Goal: Information Seeking & Learning: Learn about a topic

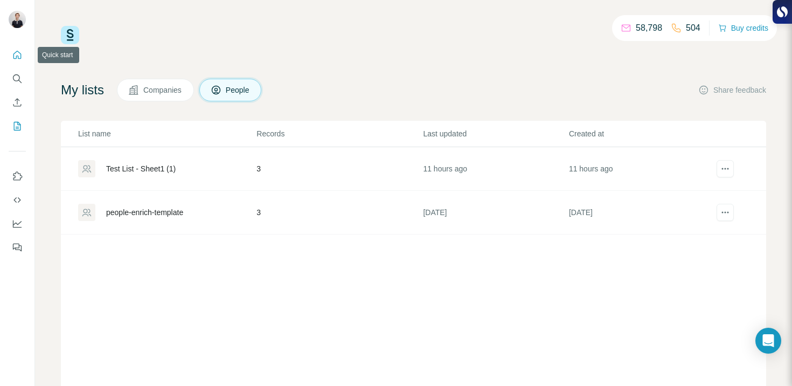
click at [20, 52] on icon "Quick start" at bounding box center [17, 55] width 11 height 11
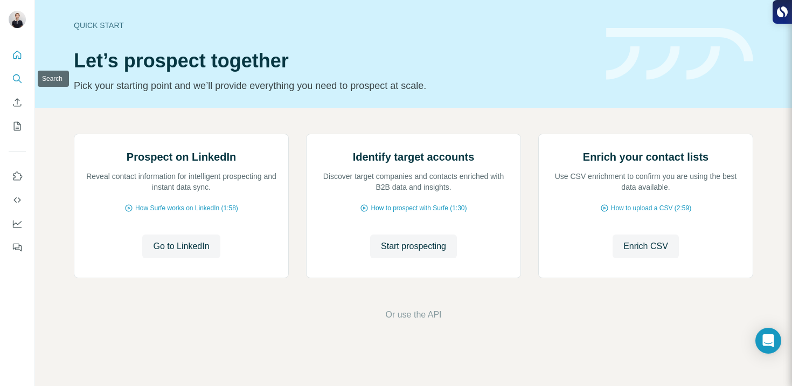
click at [17, 76] on icon "Search" at bounding box center [17, 78] width 11 height 11
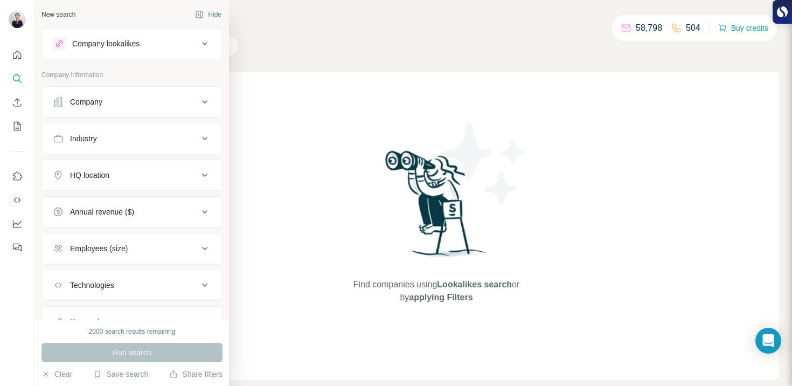
click at [103, 47] on div "Company lookalikes" at bounding box center [105, 43] width 67 height 11
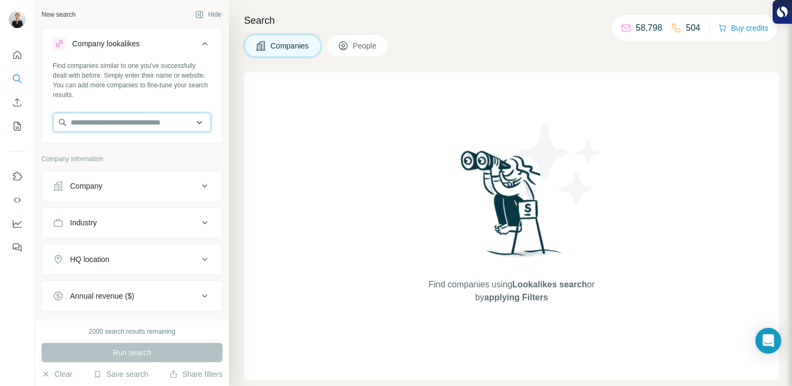
click at [118, 118] on input "text" at bounding box center [132, 122] width 158 height 19
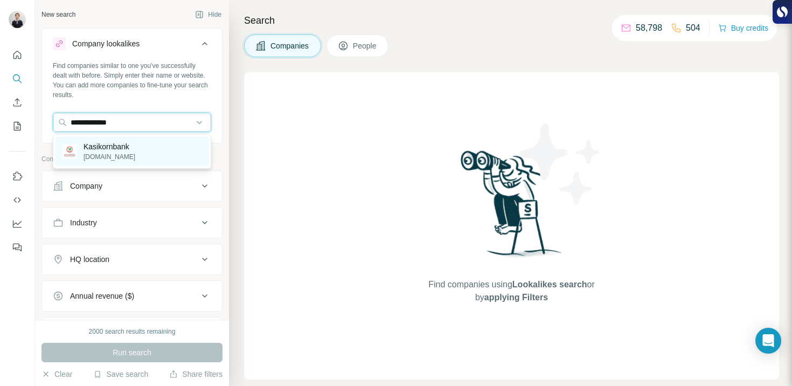
type input "**********"
click at [146, 145] on div "Kasikornbank [DOMAIN_NAME]" at bounding box center [131, 151] width 153 height 29
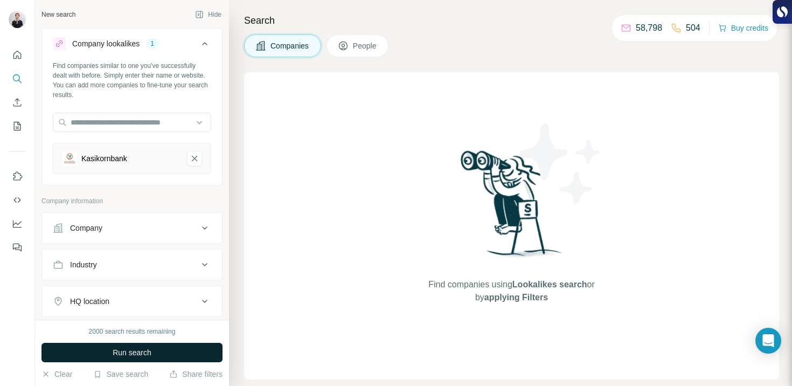
click at [153, 347] on button "Run search" at bounding box center [131, 351] width 181 height 19
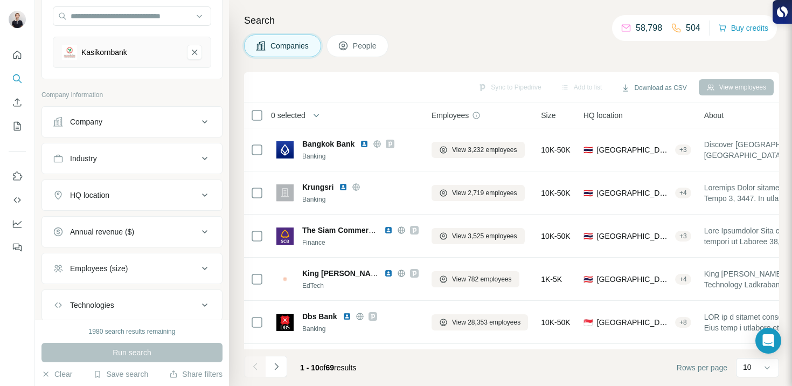
scroll to position [109, 0]
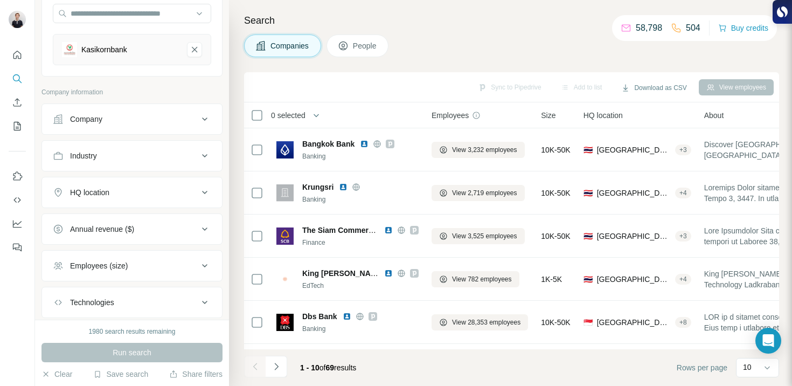
click at [135, 194] on div "HQ location" at bounding box center [125, 192] width 145 height 11
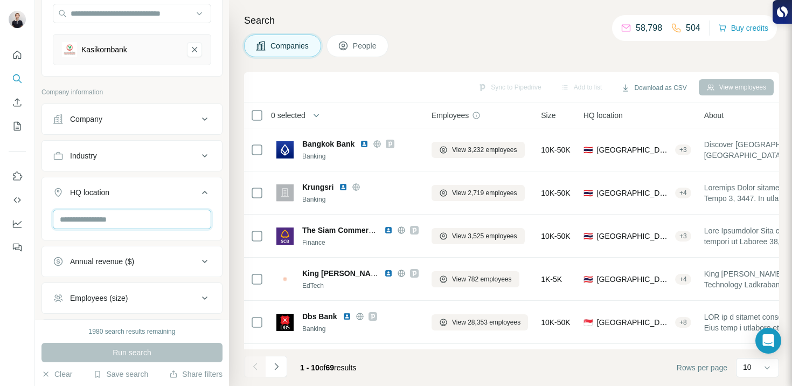
click at [123, 219] on input "text" at bounding box center [132, 218] width 158 height 19
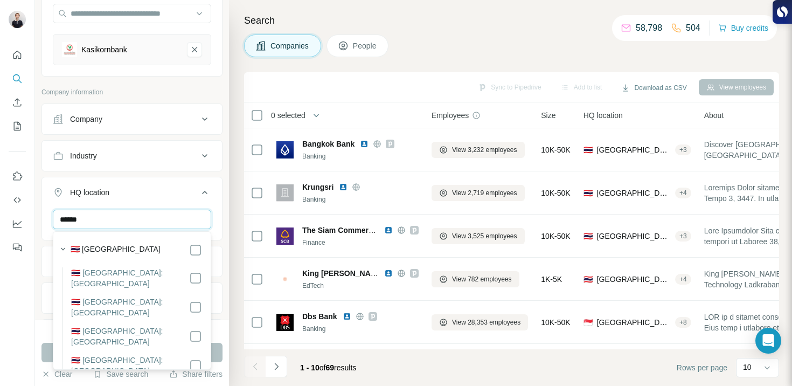
type input "******"
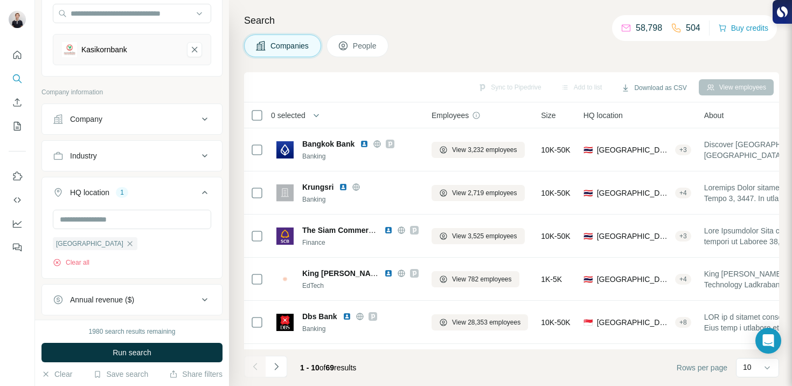
click at [183, 171] on div "Industry" at bounding box center [131, 155] width 181 height 31
click at [148, 151] on div "Industry" at bounding box center [125, 155] width 145 height 11
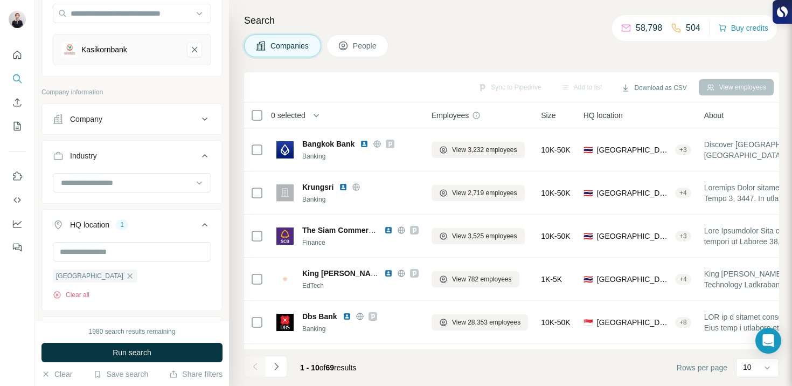
click at [148, 151] on div "Industry" at bounding box center [125, 155] width 145 height 11
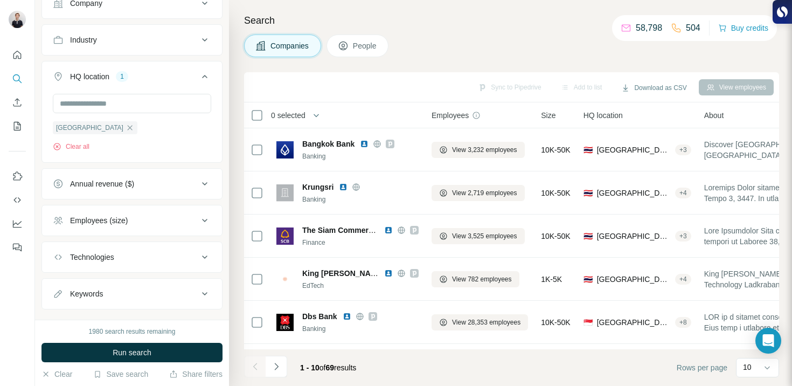
scroll to position [239, 0]
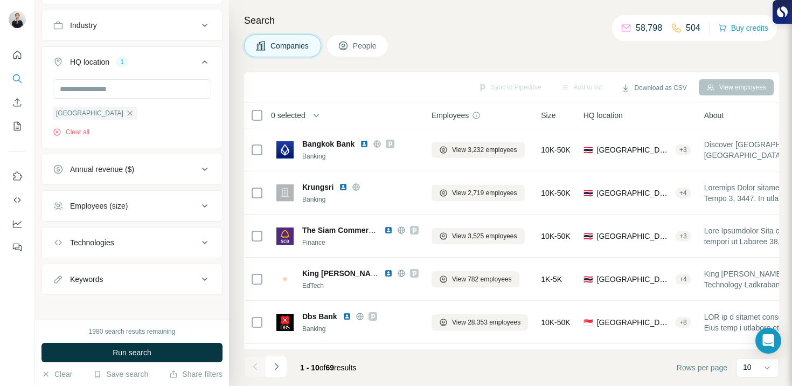
click at [163, 213] on button "Employees (size)" at bounding box center [132, 206] width 180 height 26
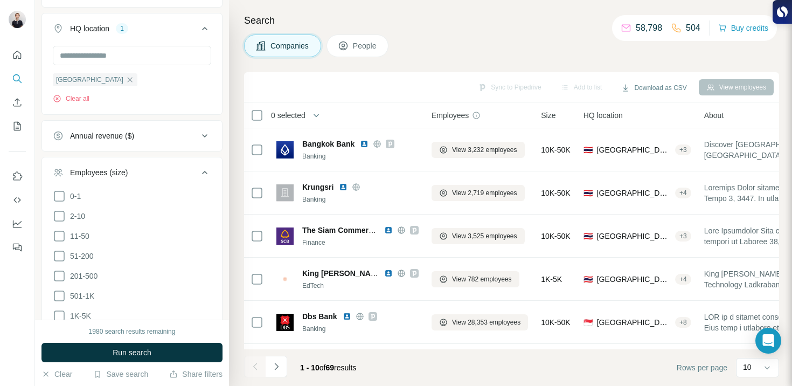
scroll to position [296, 0]
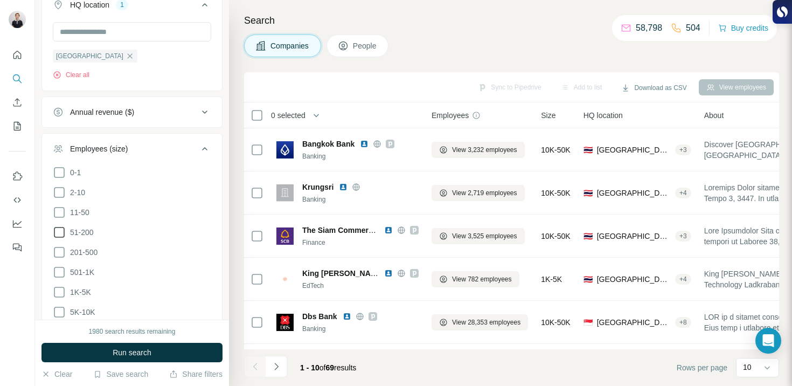
click at [60, 232] on icon at bounding box center [59, 232] width 13 height 13
click at [60, 257] on li "201-500" at bounding box center [132, 252] width 158 height 13
click at [59, 249] on icon at bounding box center [59, 252] width 13 height 13
click at [59, 265] on icon at bounding box center [59, 271] width 13 height 13
click at [57, 229] on icon at bounding box center [59, 232] width 11 height 11
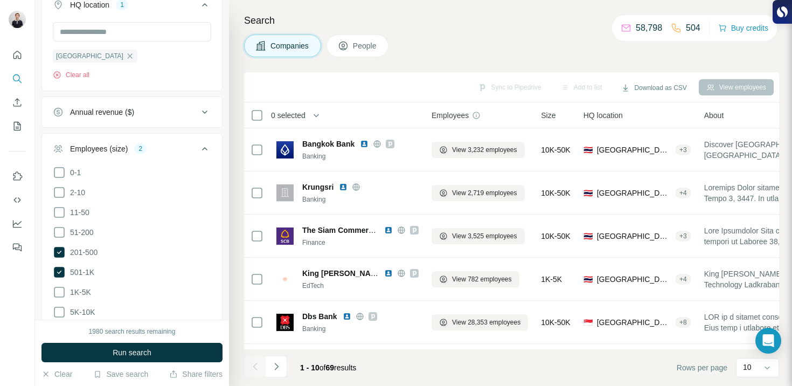
scroll to position [372, 0]
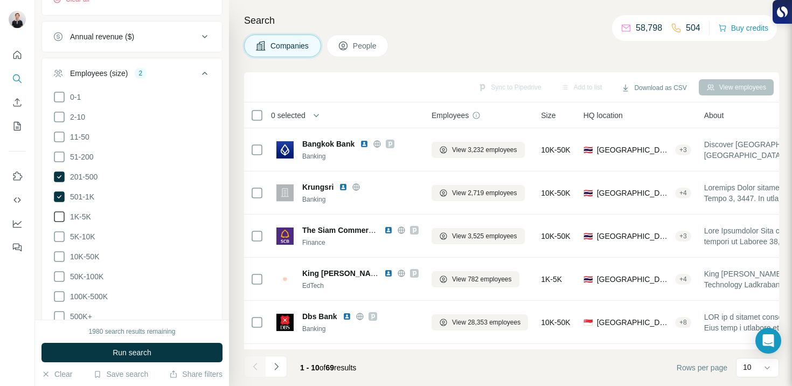
click at [60, 214] on icon at bounding box center [59, 216] width 13 height 13
click at [60, 238] on icon at bounding box center [59, 236] width 13 height 13
click at [115, 353] on span "Run search" at bounding box center [132, 352] width 39 height 11
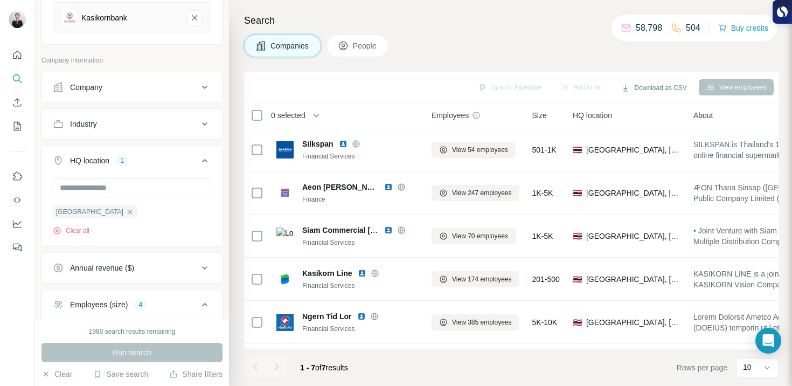
scroll to position [154, 0]
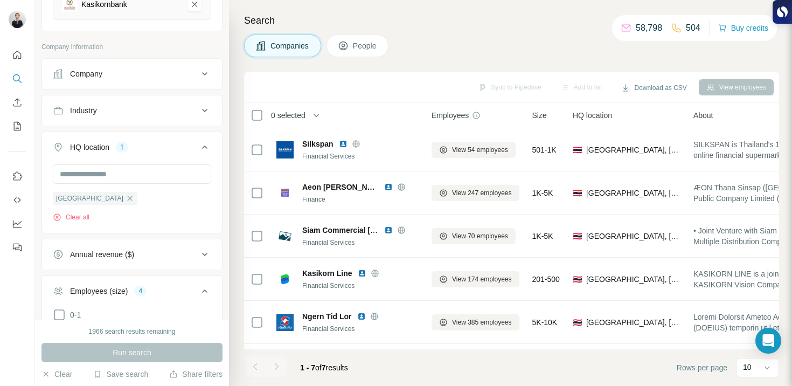
click at [154, 289] on div "Employees (size) 4" at bounding box center [125, 290] width 145 height 11
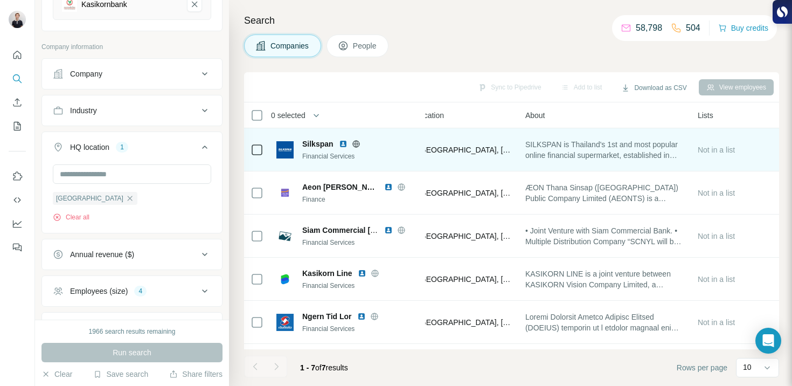
scroll to position [0, 0]
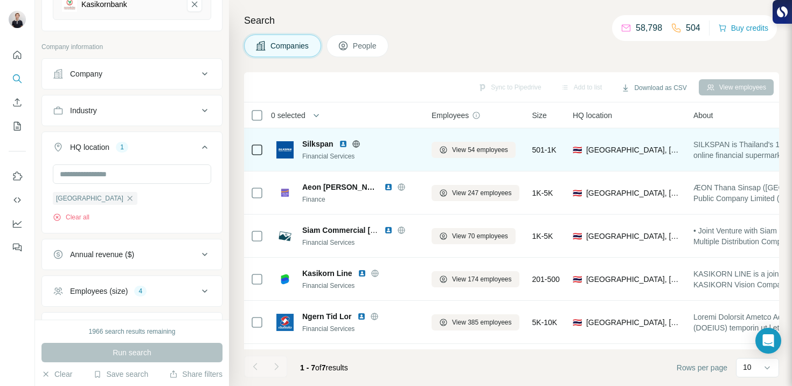
click at [355, 145] on icon at bounding box center [356, 143] width 9 height 9
click at [340, 141] on img at bounding box center [343, 143] width 9 height 9
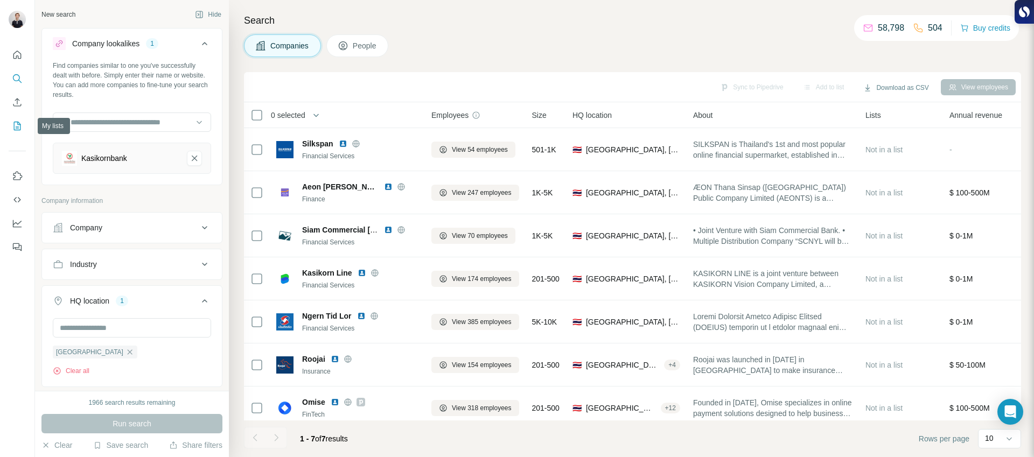
click at [13, 129] on icon "My lists" at bounding box center [17, 126] width 11 height 11
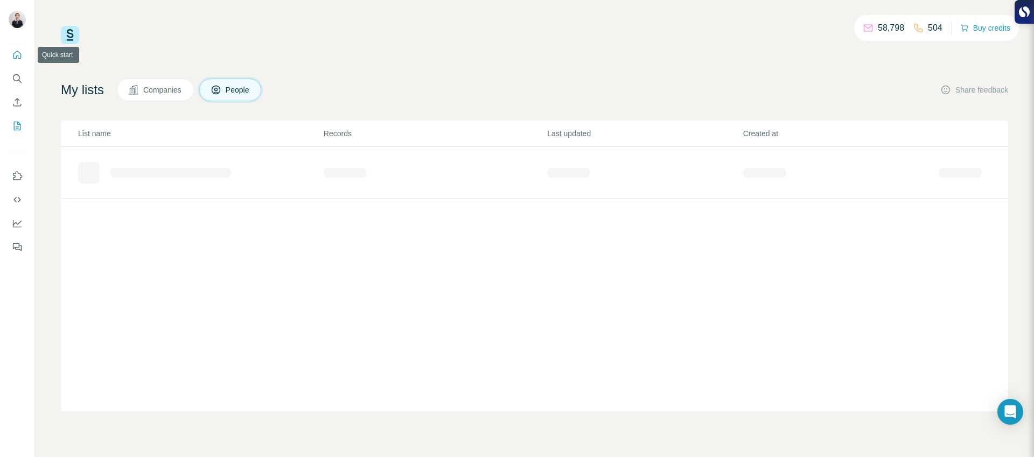
click at [17, 62] on button "Quick start" at bounding box center [17, 54] width 17 height 19
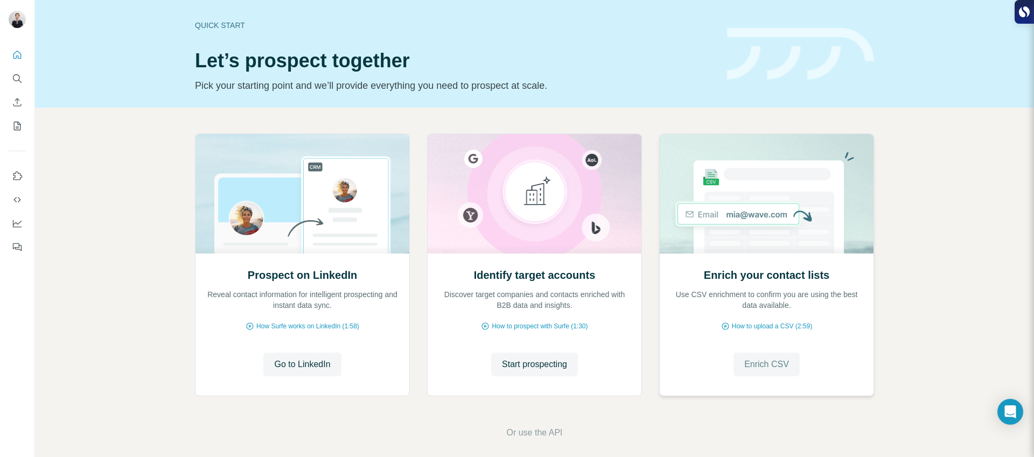
click at [779, 374] on button "Enrich CSV" at bounding box center [766, 365] width 66 height 24
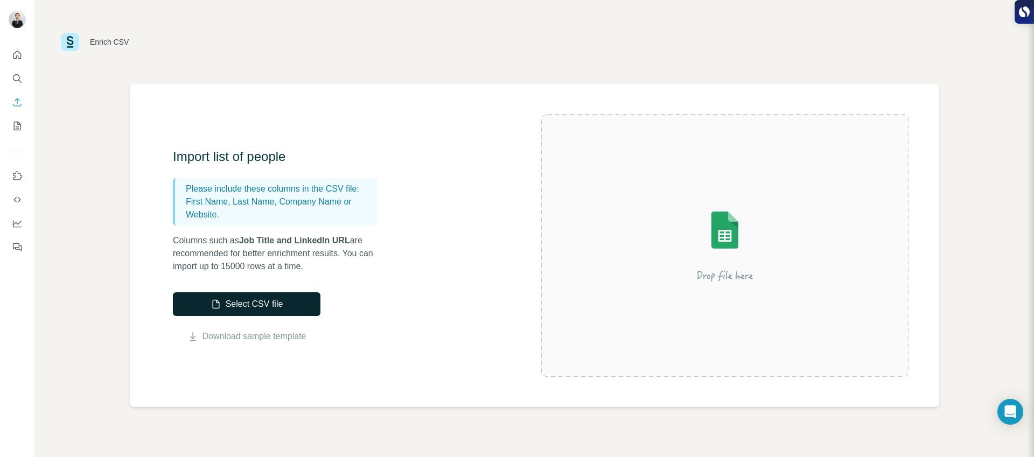
click at [288, 304] on button "Select CSV file" at bounding box center [247, 304] width 148 height 24
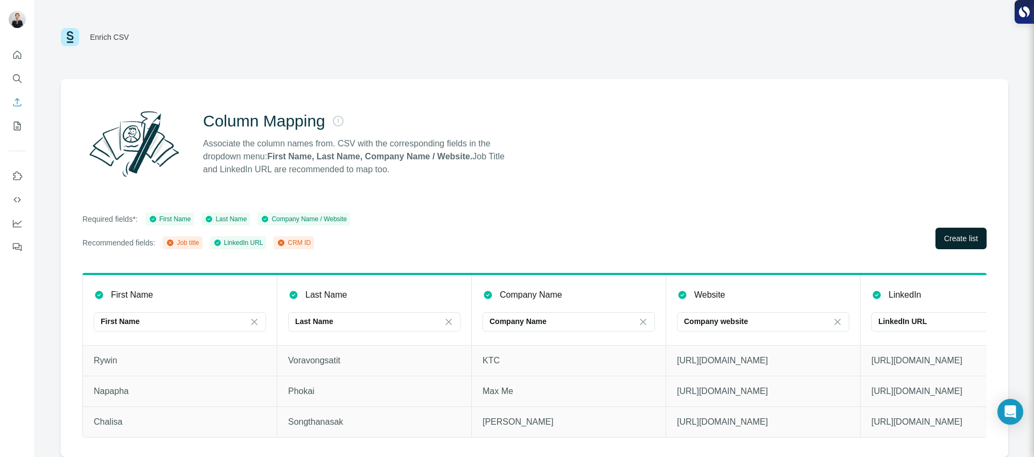
click at [791, 234] on span "Create list" at bounding box center [961, 238] width 34 height 11
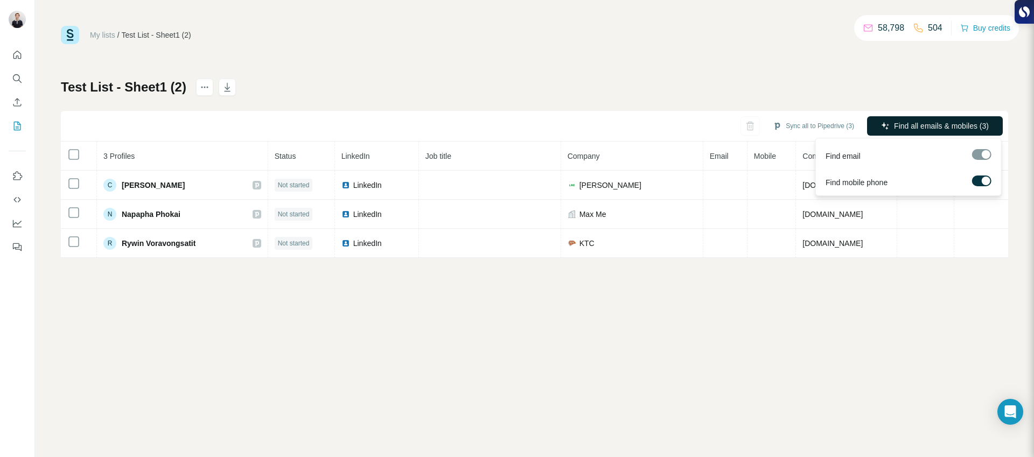
click at [791, 122] on span "Find all emails & mobiles (3)" at bounding box center [941, 126] width 95 height 11
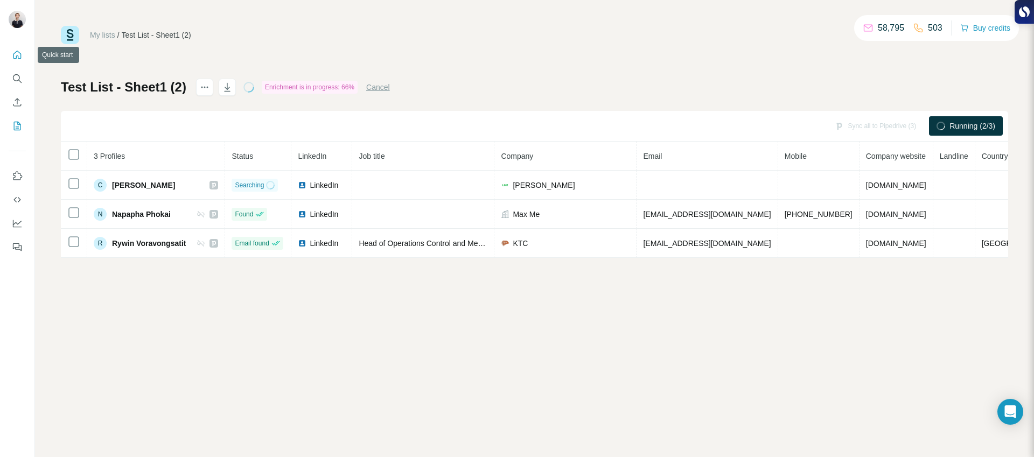
click at [17, 53] on icon "Quick start" at bounding box center [17, 55] width 11 height 11
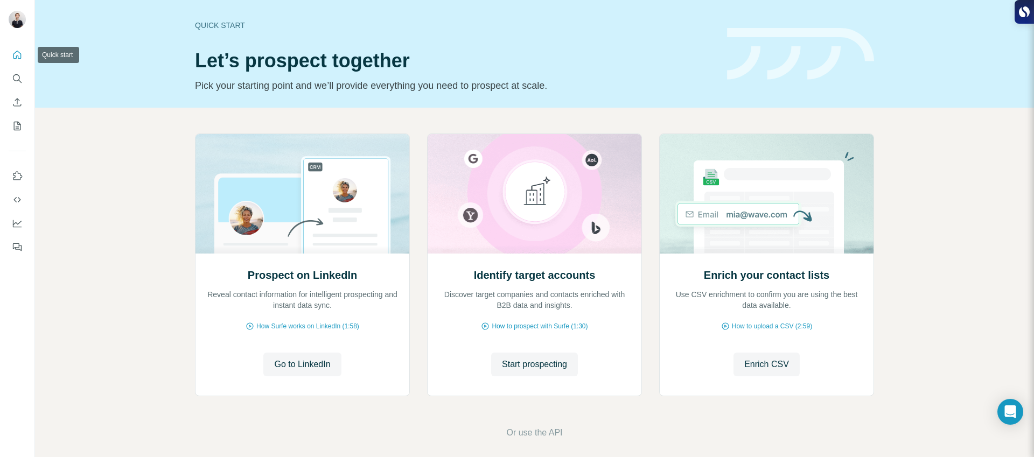
click at [19, 58] on icon "Quick start" at bounding box center [17, 55] width 8 height 8
click at [18, 74] on icon "Search" at bounding box center [17, 78] width 11 height 11
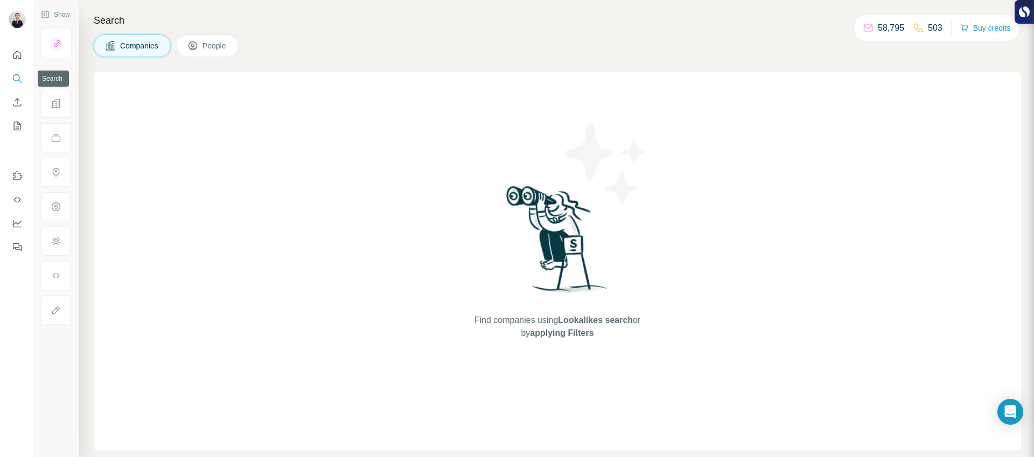
click at [19, 78] on icon "Search" at bounding box center [17, 78] width 11 height 11
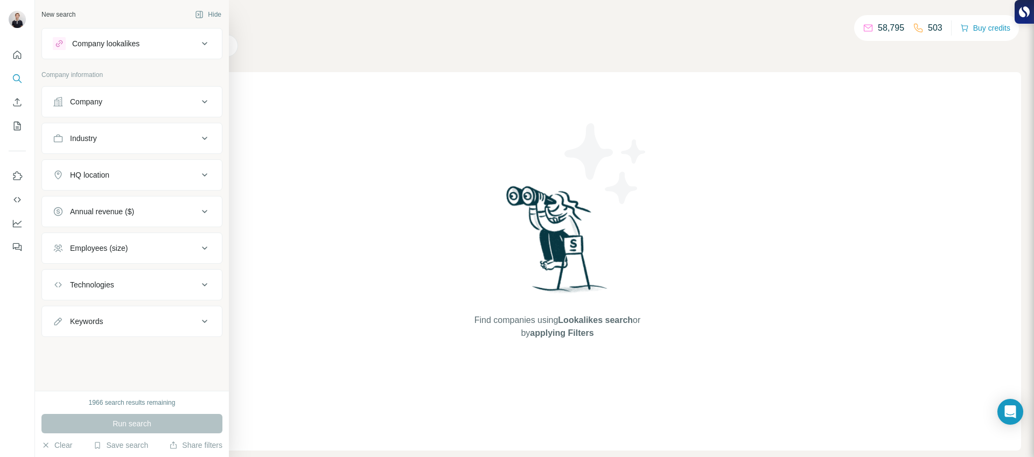
click at [73, 49] on div "Company lookalikes" at bounding box center [125, 43] width 145 height 13
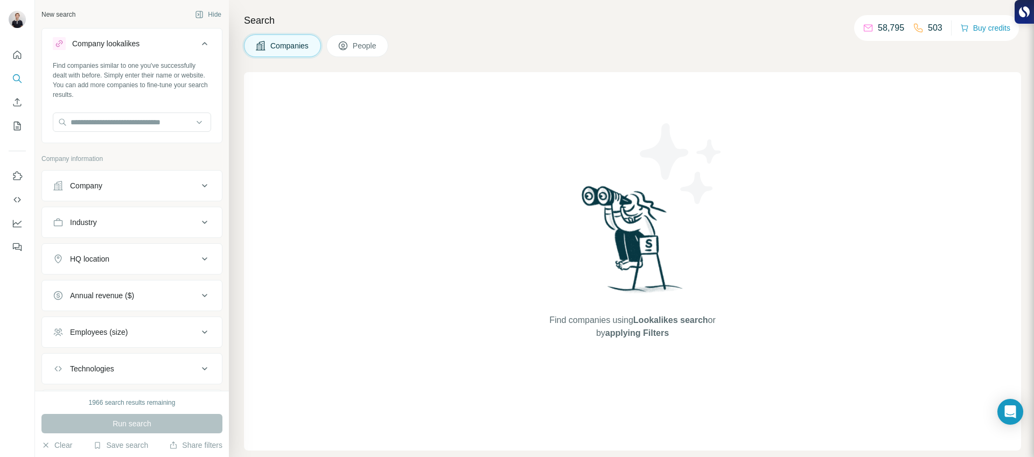
click at [102, 134] on div "Find companies similar to one you've successfully dealt with before. Simply ent…" at bounding box center [132, 101] width 180 height 80
click at [103, 120] on input "text" at bounding box center [132, 122] width 158 height 19
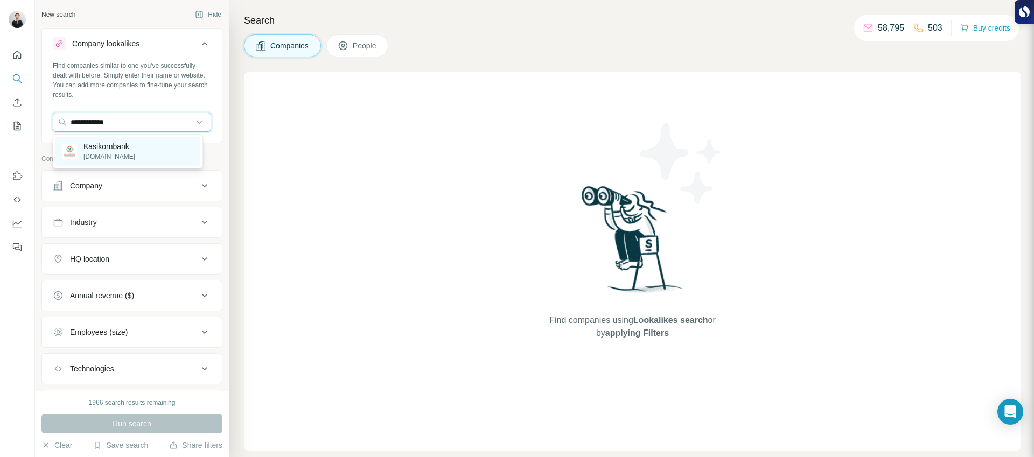
type input "**********"
click at [134, 147] on p "Kasikornbank" at bounding box center [109, 146] width 52 height 11
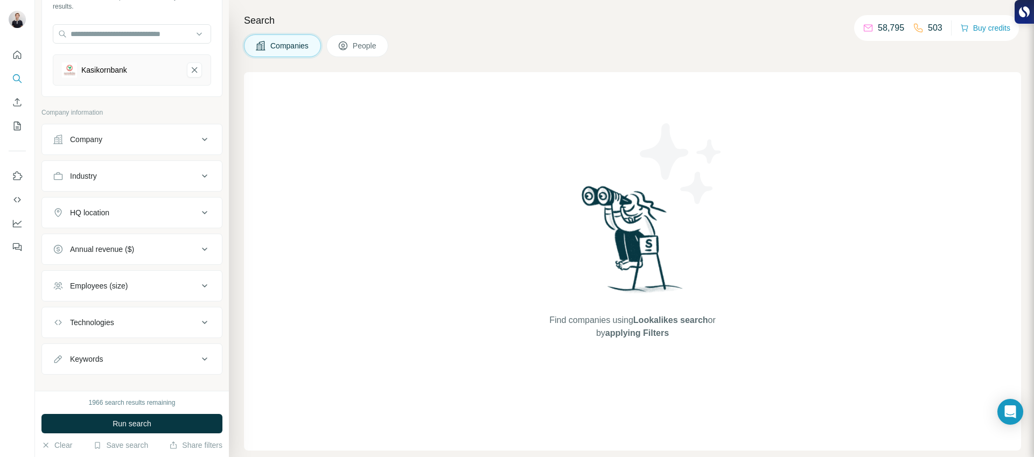
scroll to position [90, 0]
click at [106, 385] on div "1966 search results remaining Run search Clear Save search Share filters" at bounding box center [132, 424] width 194 height 66
click at [115, 385] on div "1966 search results remaining Run search Clear Save search Share filters" at bounding box center [132, 424] width 194 height 66
click at [115, 385] on span "Run search" at bounding box center [132, 423] width 39 height 11
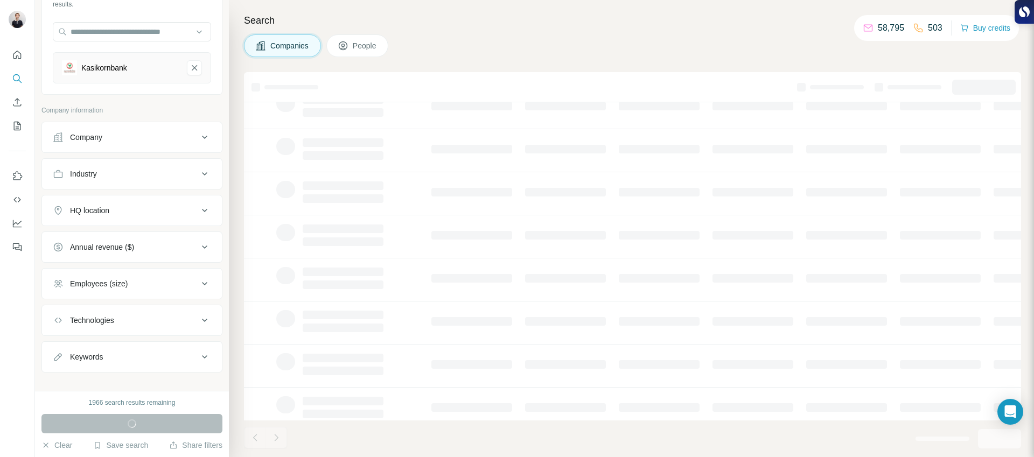
scroll to position [0, 0]
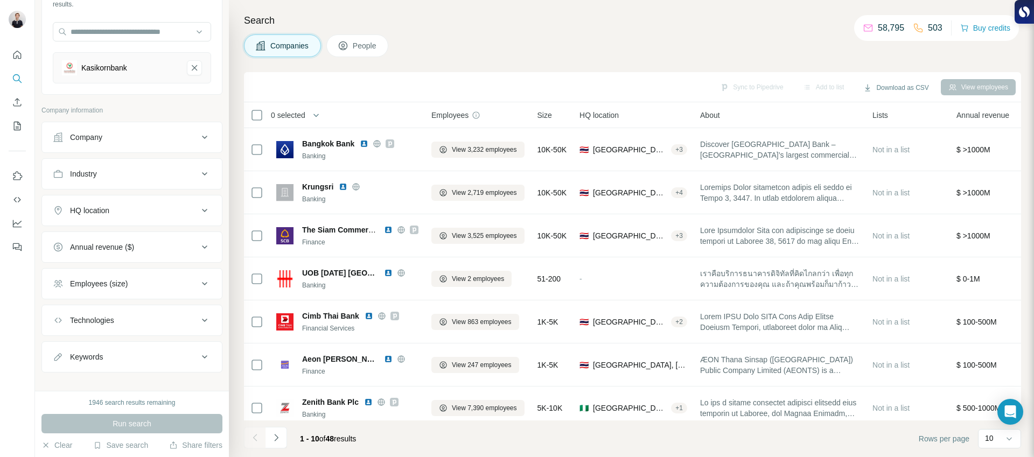
click at [160, 202] on button "HQ location" at bounding box center [132, 211] width 180 height 26
click at [157, 244] on input "text" at bounding box center [132, 237] width 158 height 19
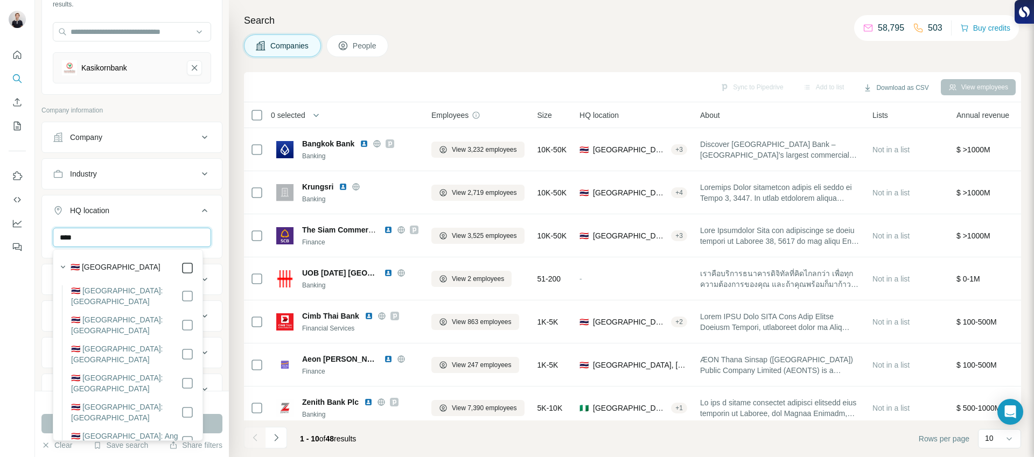
type input "****"
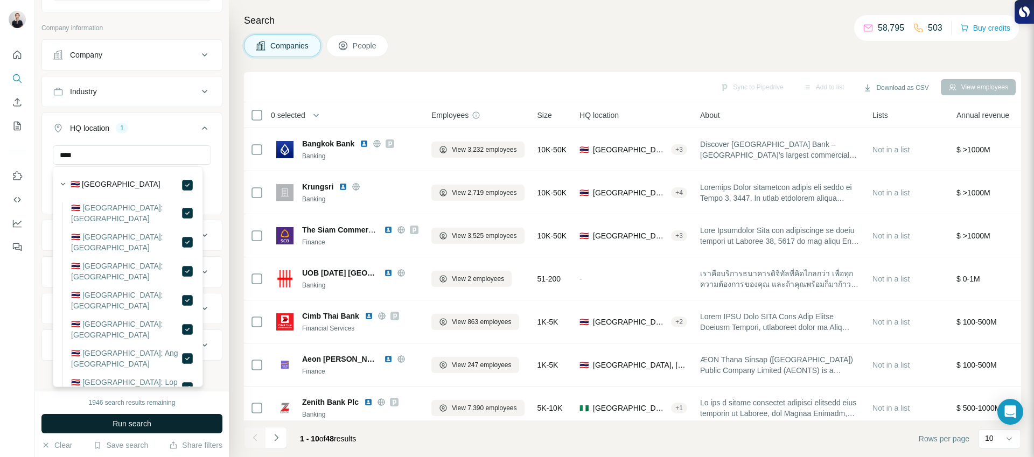
click at [179, 385] on button "Run search" at bounding box center [131, 423] width 181 height 19
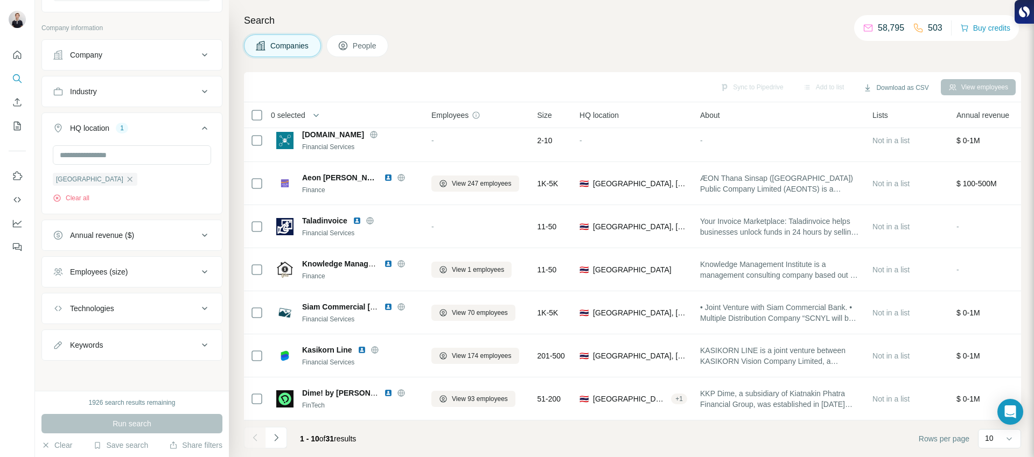
scroll to position [0, 0]
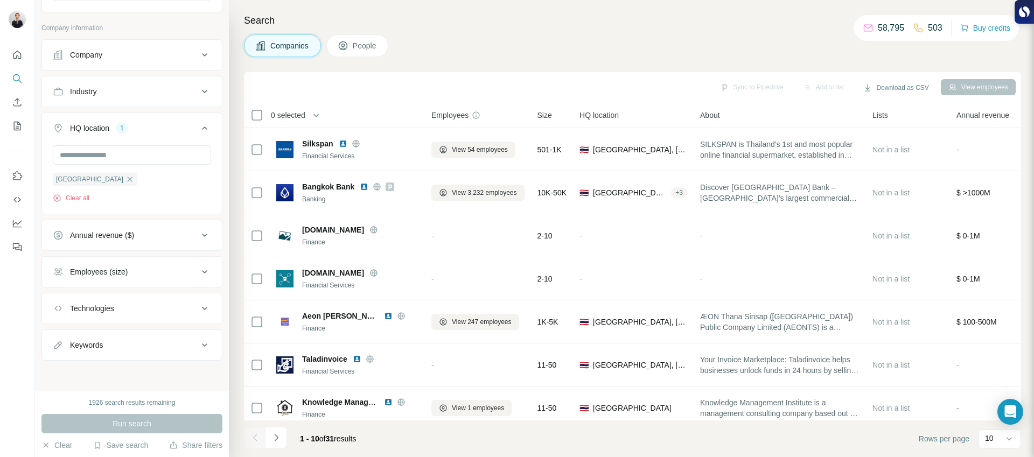
click at [132, 270] on div "Employees (size)" at bounding box center [125, 272] width 145 height 11
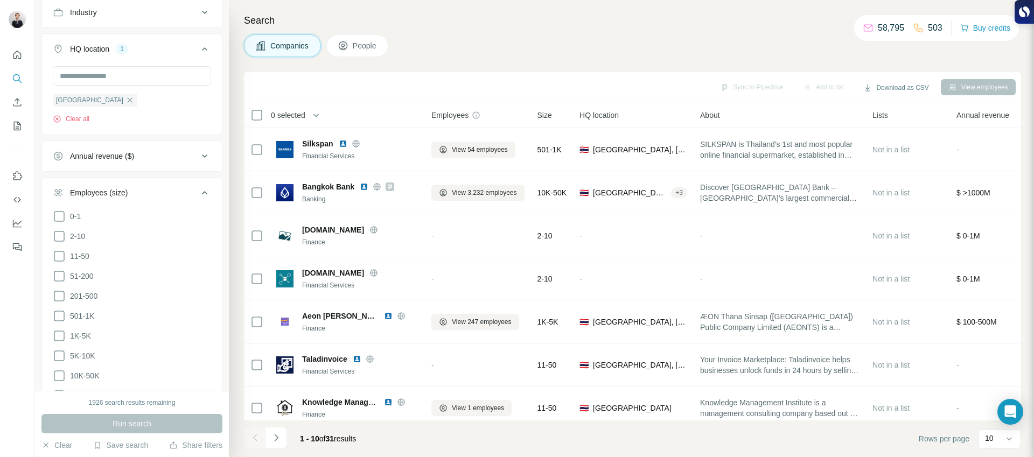
scroll to position [267, 0]
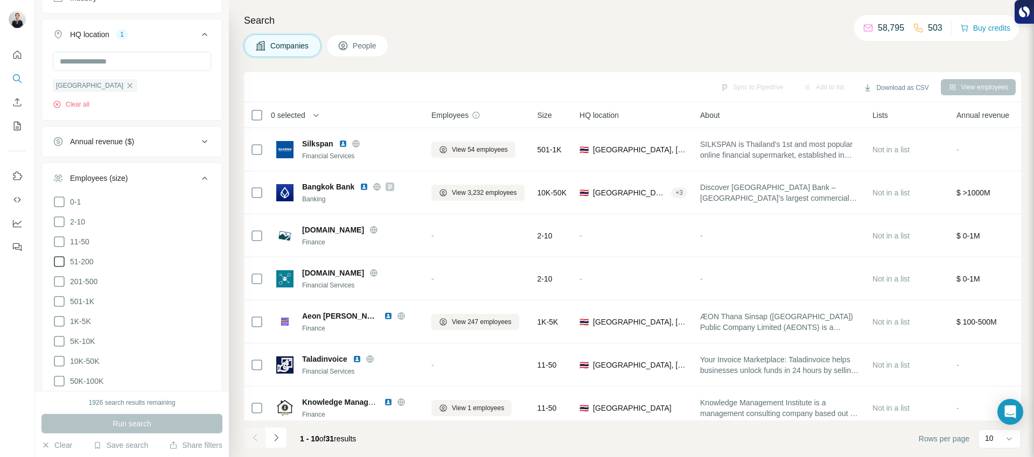
click at [62, 262] on icon at bounding box center [59, 261] width 13 height 13
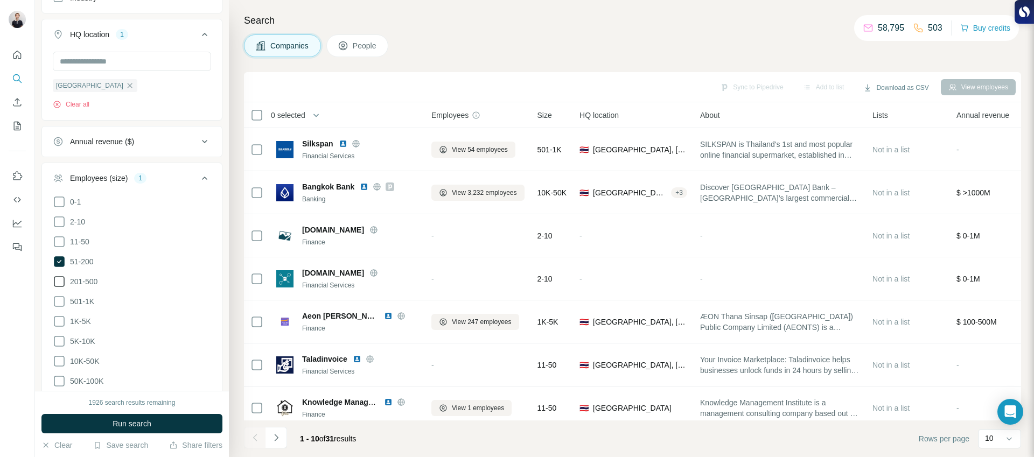
click at [62, 281] on icon at bounding box center [59, 281] width 13 height 13
click at [59, 298] on icon at bounding box center [59, 301] width 13 height 13
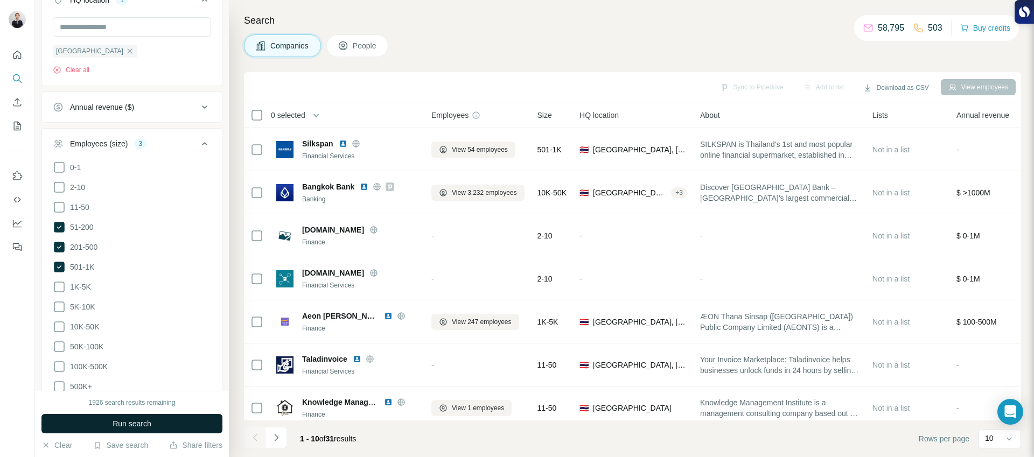
click at [131, 385] on span "Run search" at bounding box center [132, 423] width 39 height 11
